Goal: Find contact information: Find contact information

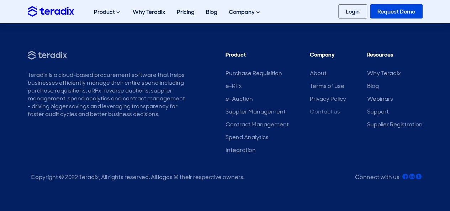
click at [324, 108] on link "Contact us" at bounding box center [325, 111] width 30 height 7
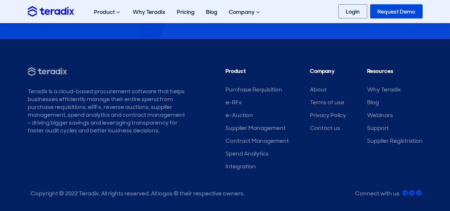
scroll to position [723, 0]
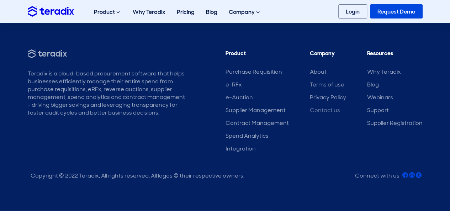
click at [315, 113] on link "Contact us" at bounding box center [325, 109] width 30 height 7
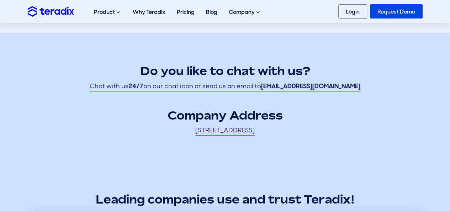
scroll to position [213, 0]
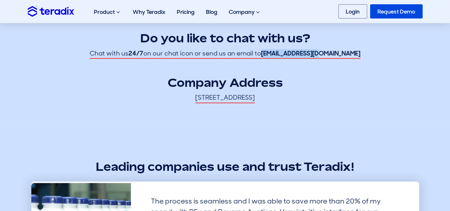
drag, startPoint x: 344, startPoint y: 54, endPoint x: 284, endPoint y: 52, distance: 60.8
click at [284, 52] on div "Do you like to chat with us? Chat with us 24/7 on our chat icon or send us an e…" at bounding box center [225, 58] width 395 height 89
copy strong "[EMAIL_ADDRESS][DOMAIN_NAME]"
